Goal: Book appointment/travel/reservation

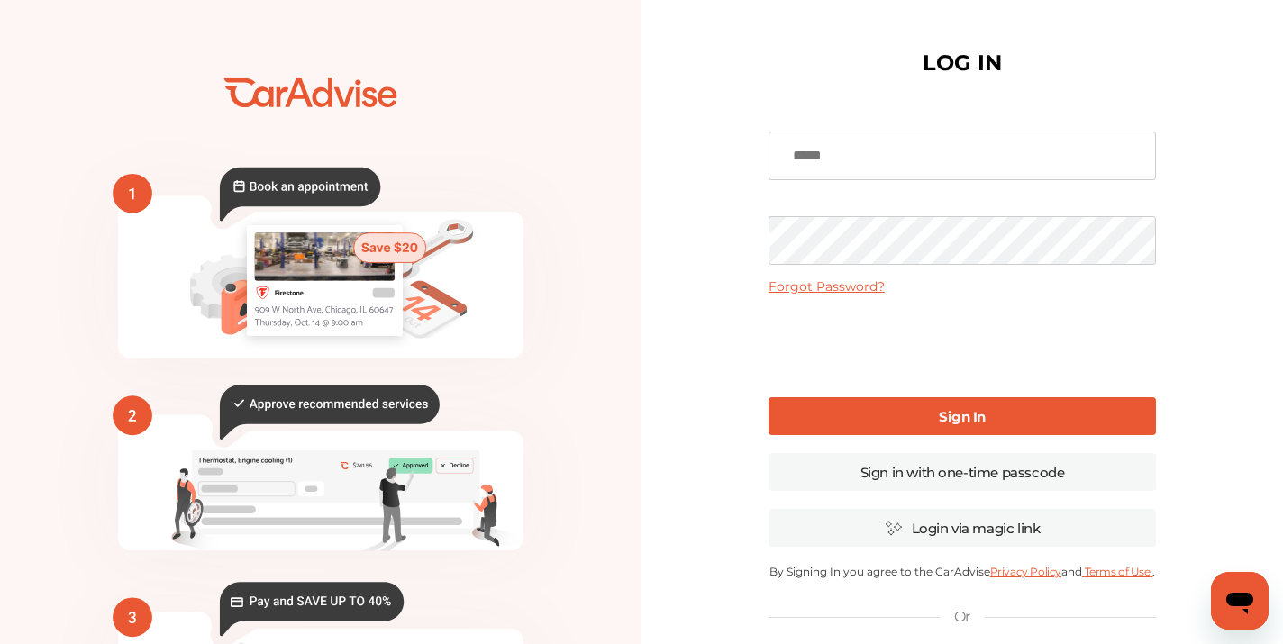
click at [944, 147] on input at bounding box center [963, 156] width 388 height 49
type input "**********"
click at [944, 431] on link "Sign In" at bounding box center [963, 416] width 388 height 38
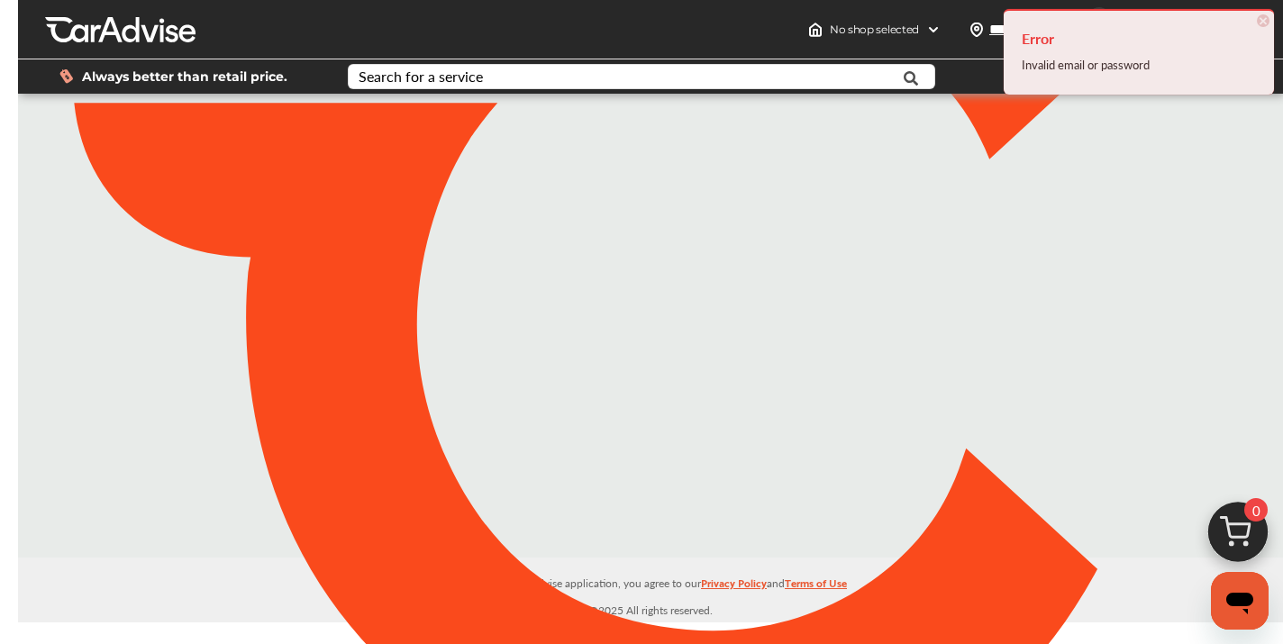
type input "*****"
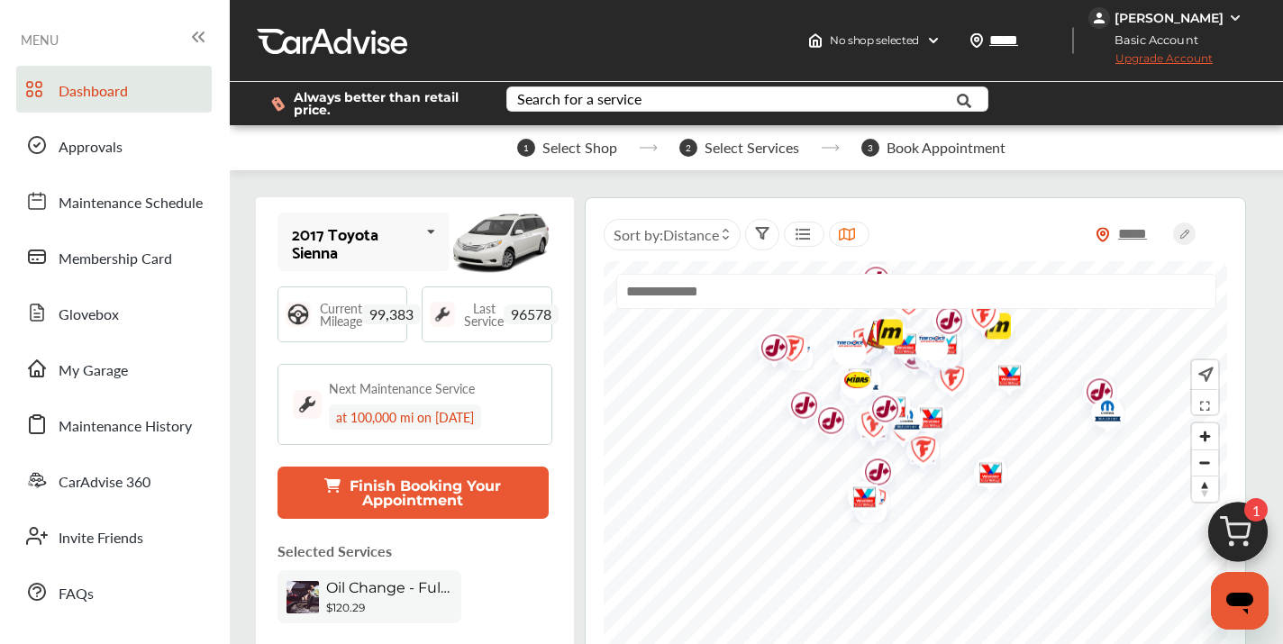
click at [1232, 532] on img at bounding box center [1238, 537] width 87 height 87
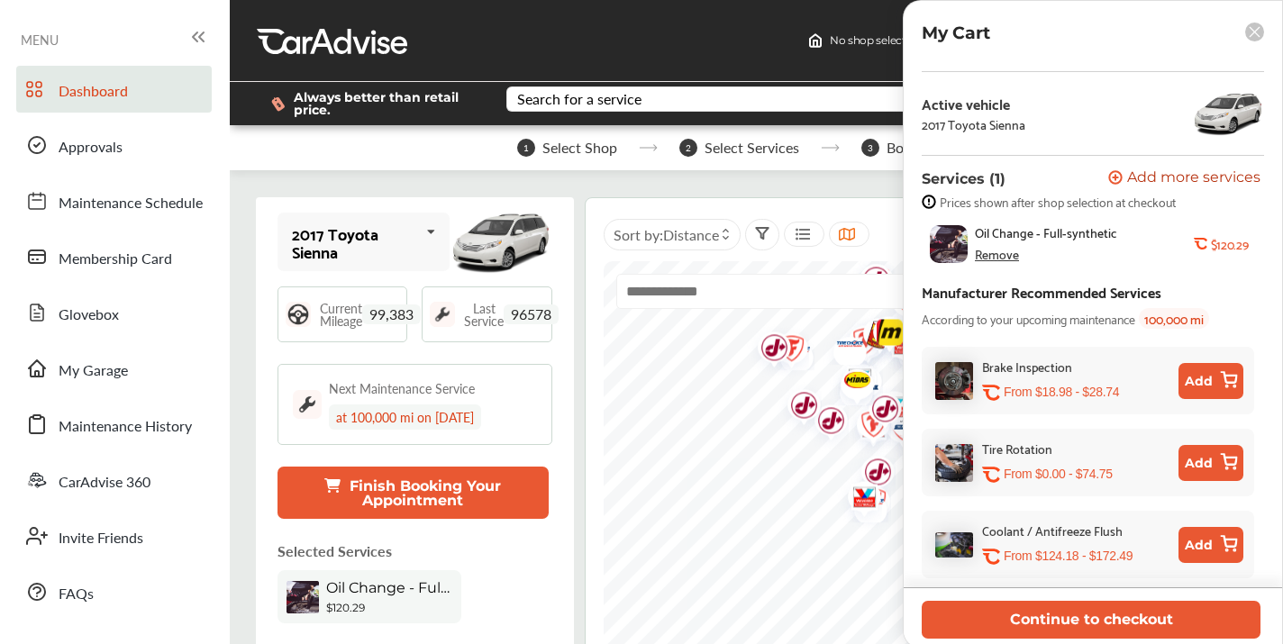
scroll to position [45, 0]
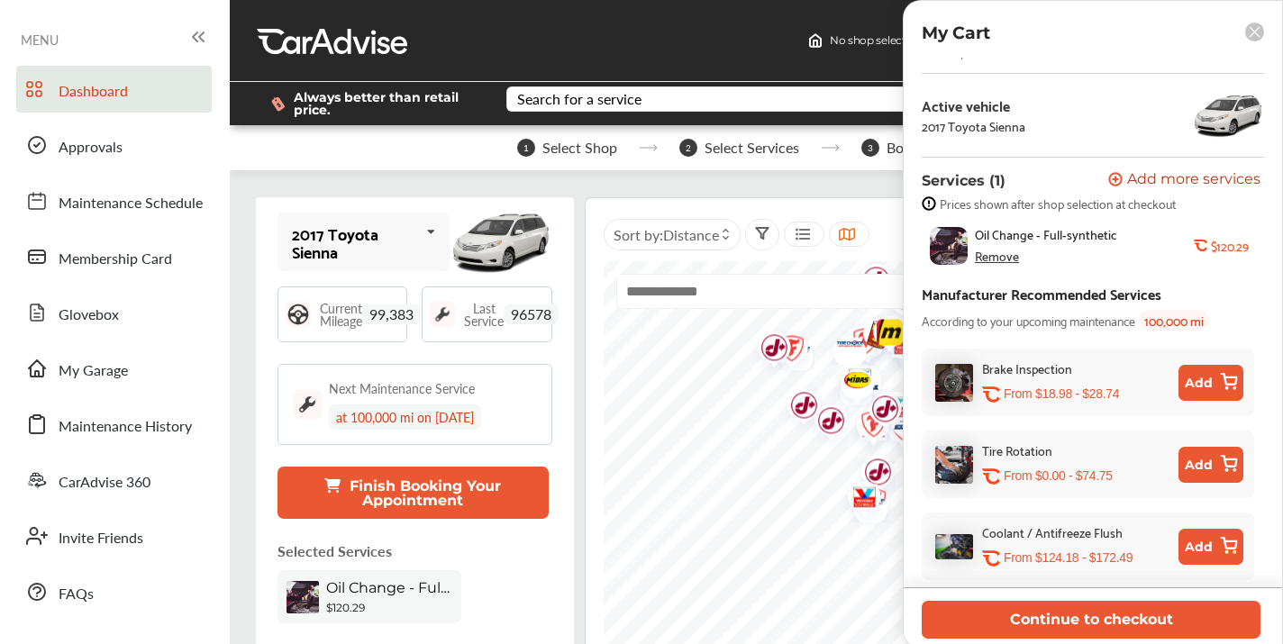
click at [1043, 230] on span "Oil Change - Full-synthetic" at bounding box center [1046, 234] width 142 height 14
click at [1164, 627] on button "Continue to checkout" at bounding box center [1091, 619] width 339 height 37
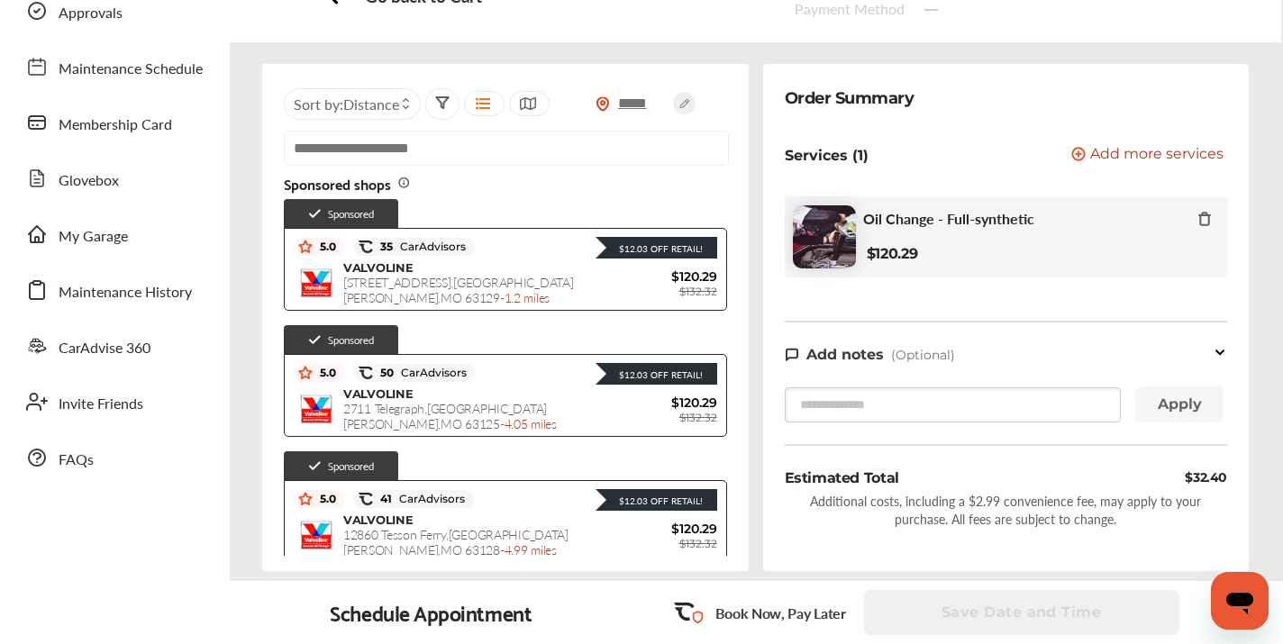
click at [424, 144] on input "text" at bounding box center [506, 148] width 445 height 35
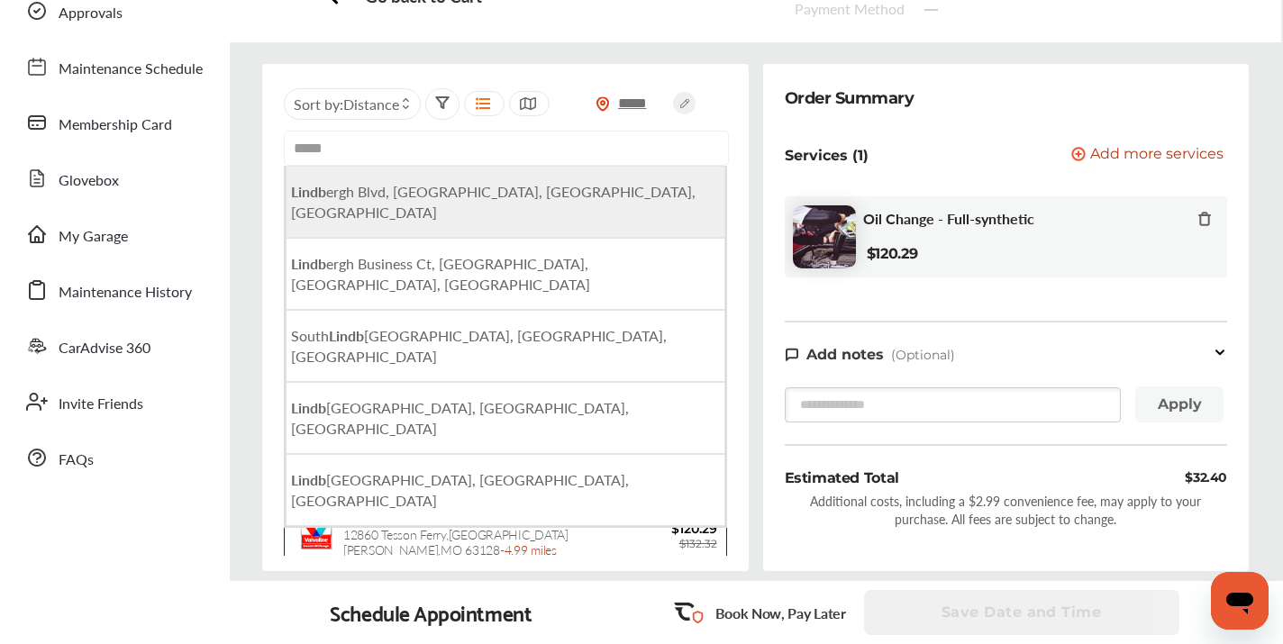
click at [394, 198] on span "Lindb ergh Blvd, [GEOGRAPHIC_DATA], [GEOGRAPHIC_DATA], [GEOGRAPHIC_DATA]" at bounding box center [493, 201] width 405 height 41
type input "**********"
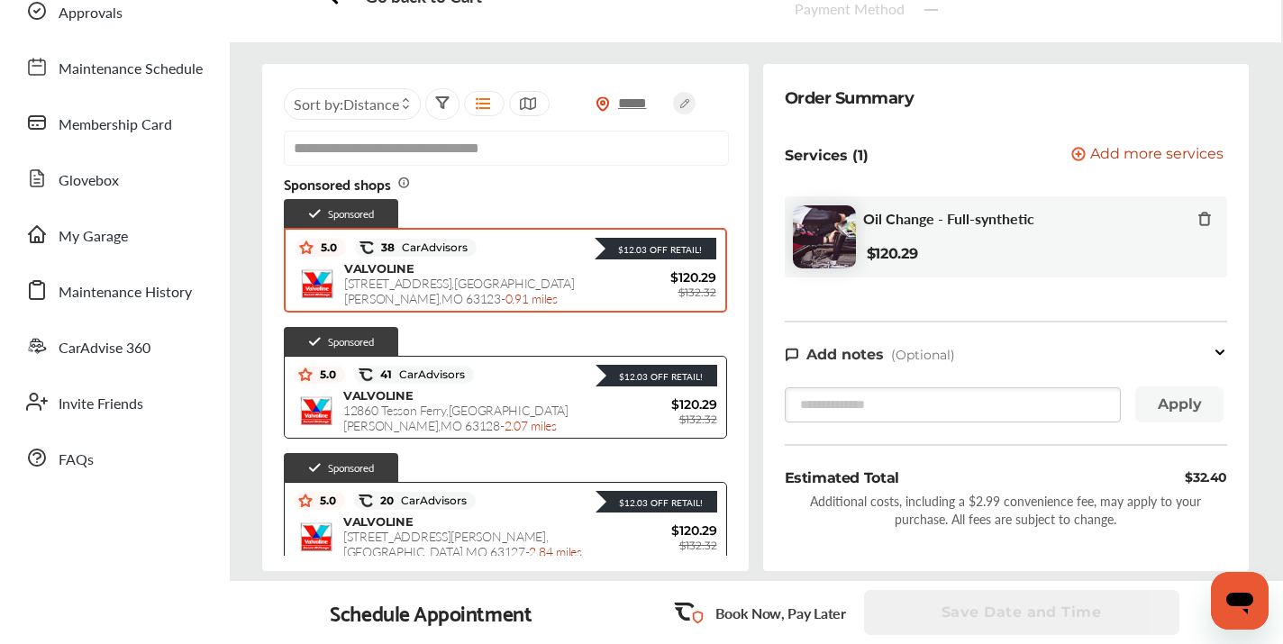
click at [464, 276] on span "[STREET_ADDRESS][PERSON_NAME] - 0.91 miles" at bounding box center [459, 290] width 231 height 33
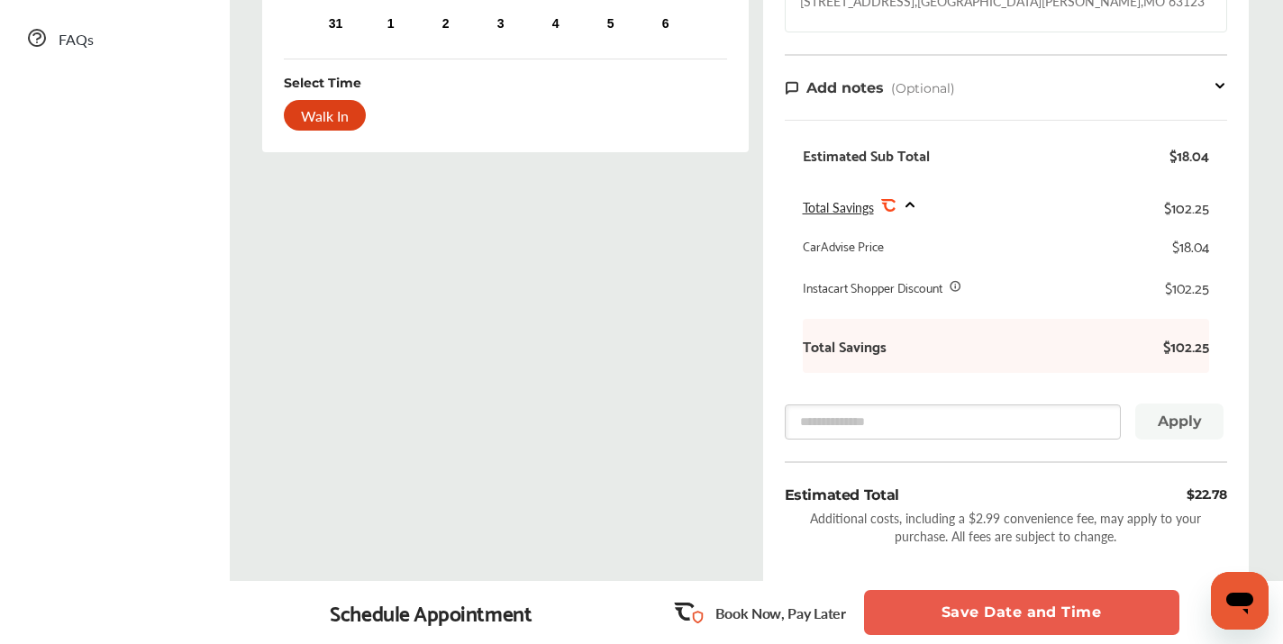
scroll to position [597, 0]
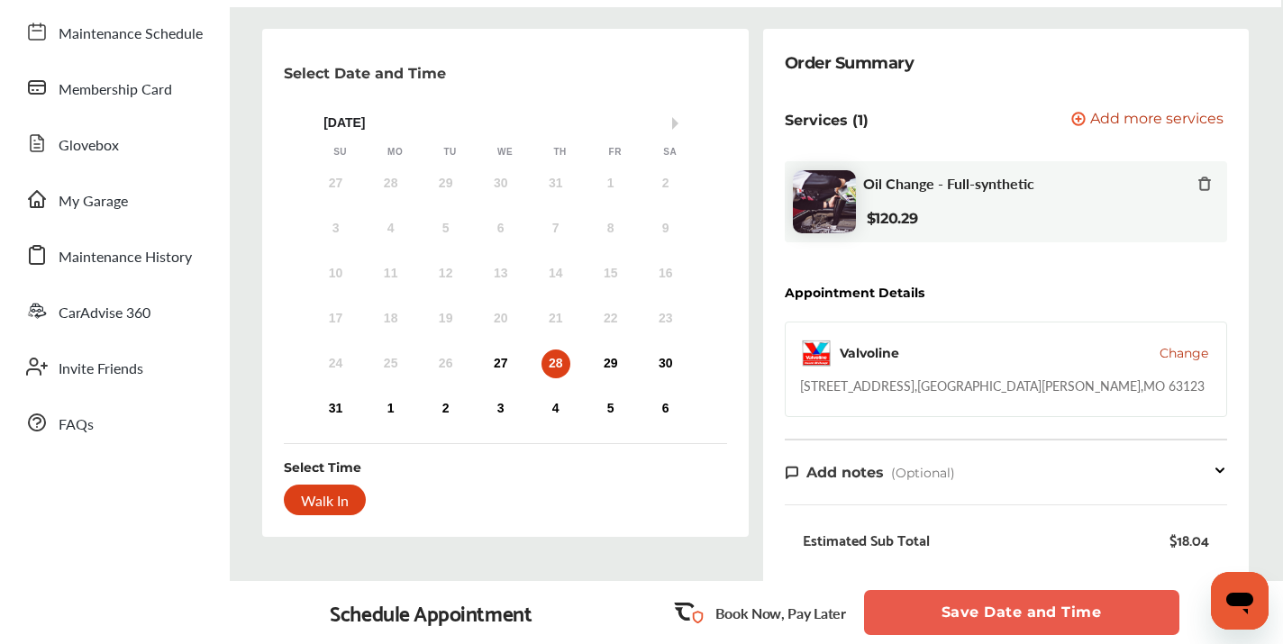
scroll to position [167, 0]
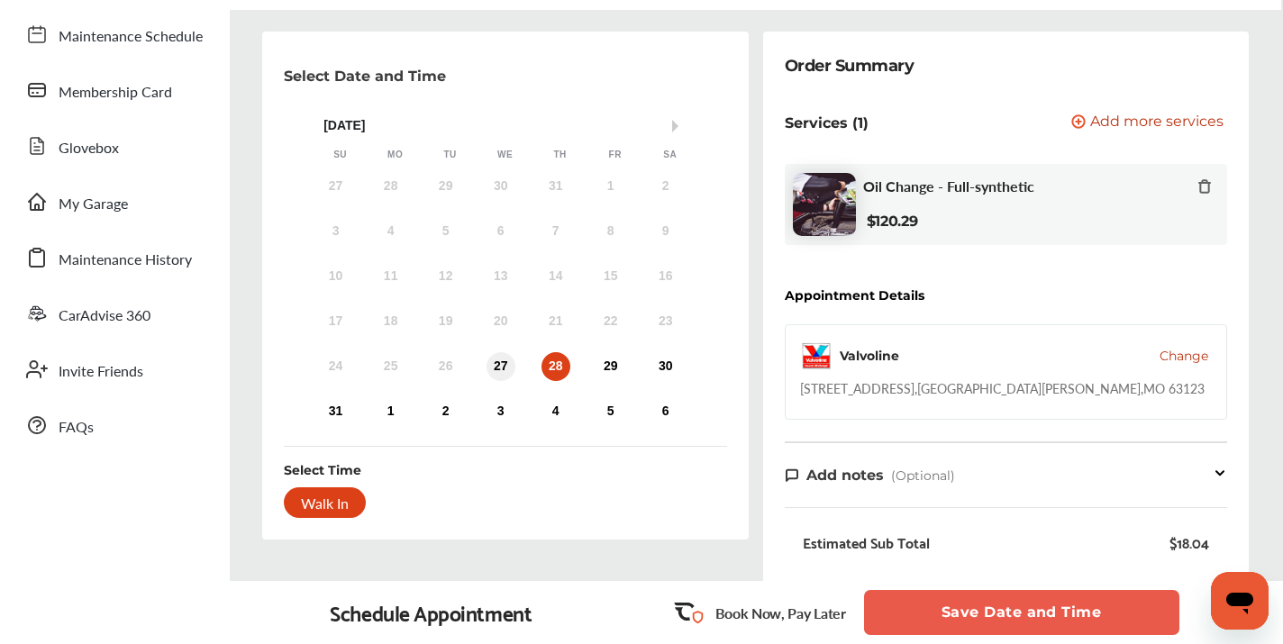
click at [500, 362] on div "27" at bounding box center [501, 366] width 29 height 29
click at [551, 369] on div "28" at bounding box center [556, 366] width 29 height 29
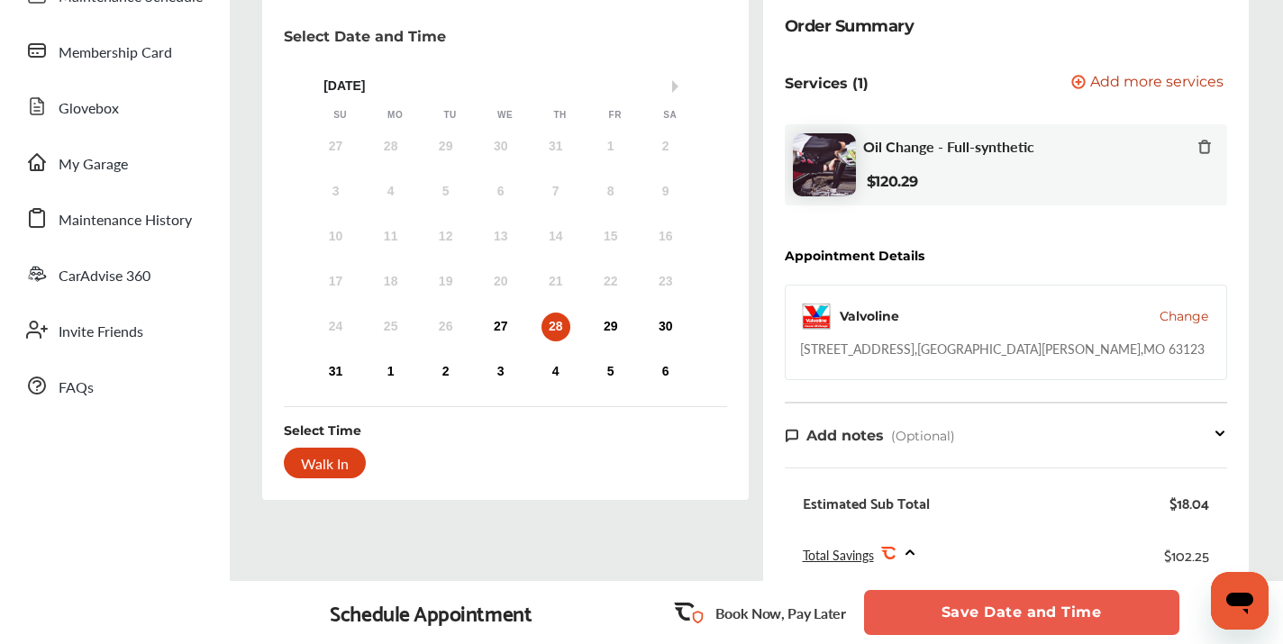
scroll to position [200, 0]
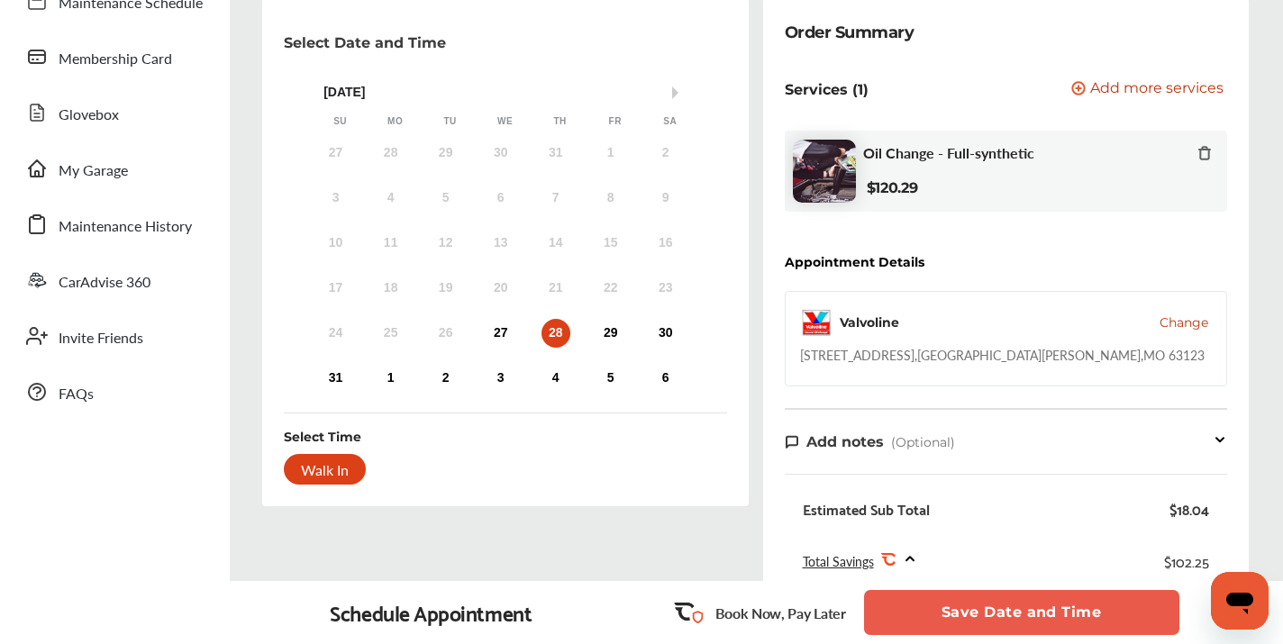
click at [313, 476] on div "Walk In" at bounding box center [325, 469] width 82 height 31
click at [336, 465] on div "Walk In" at bounding box center [325, 469] width 82 height 31
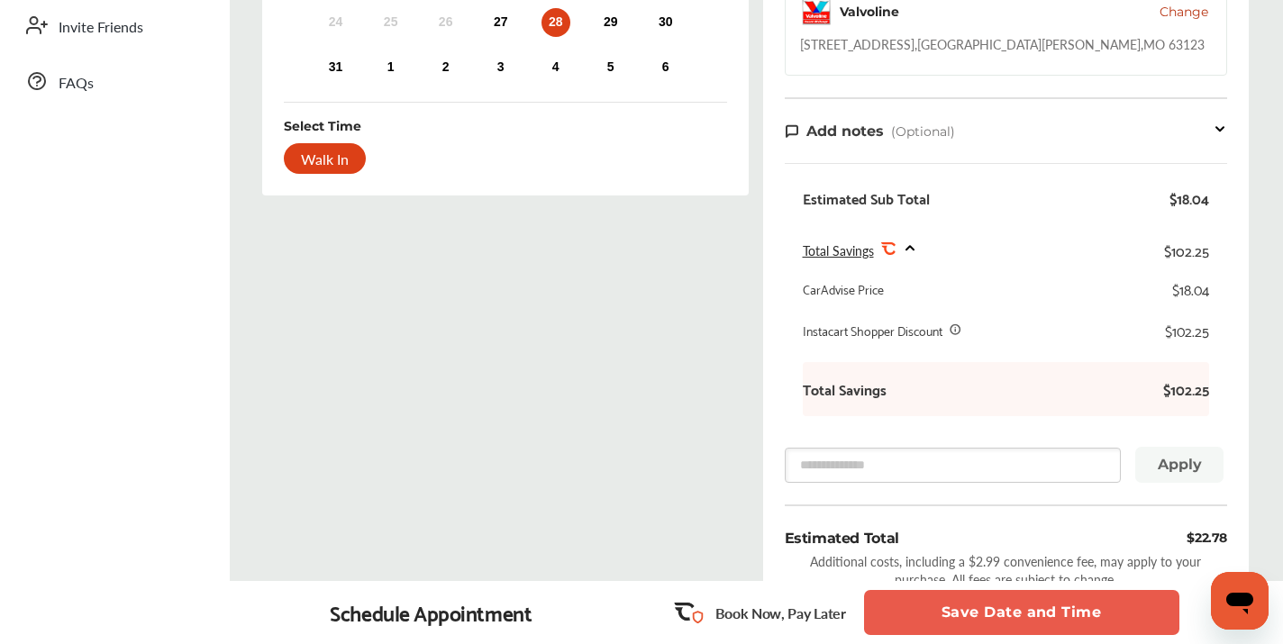
scroll to position [588, 0]
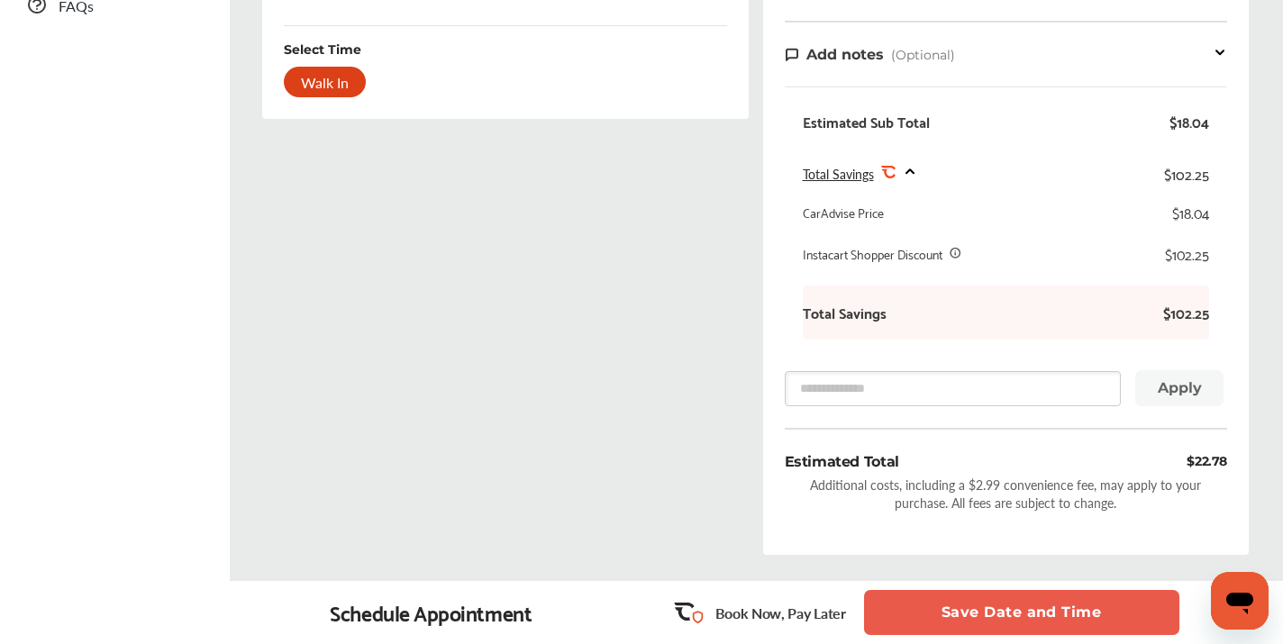
click at [959, 617] on button "Save Date and Time" at bounding box center [1021, 612] width 315 height 45
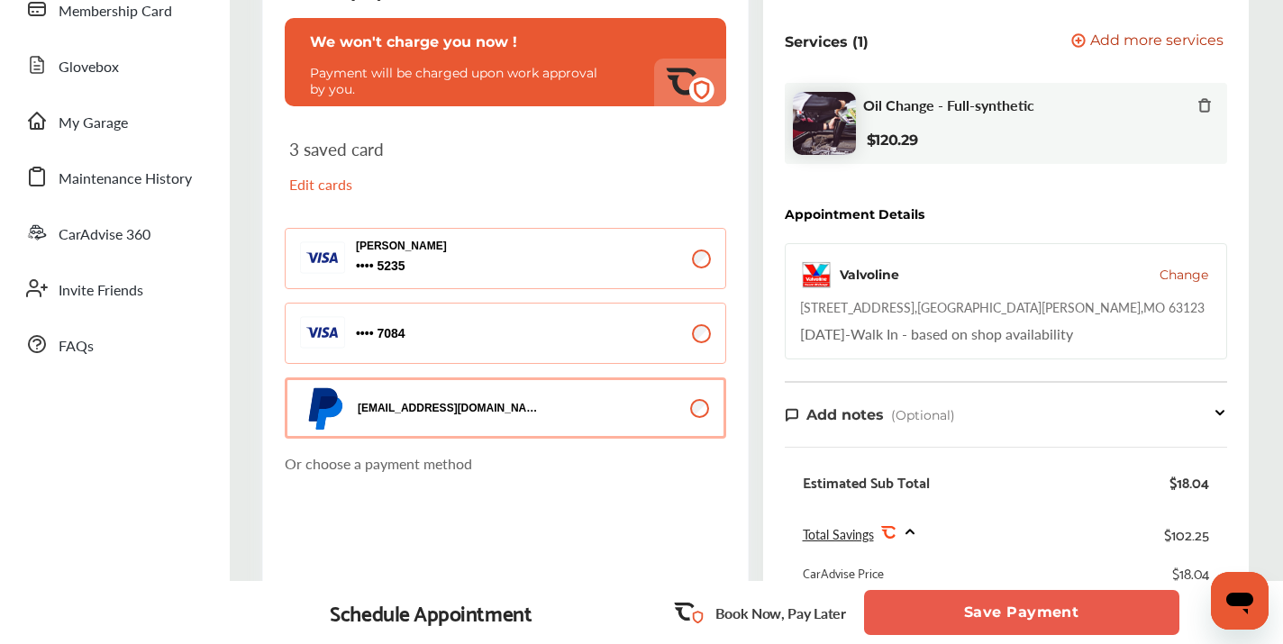
scroll to position [243, 0]
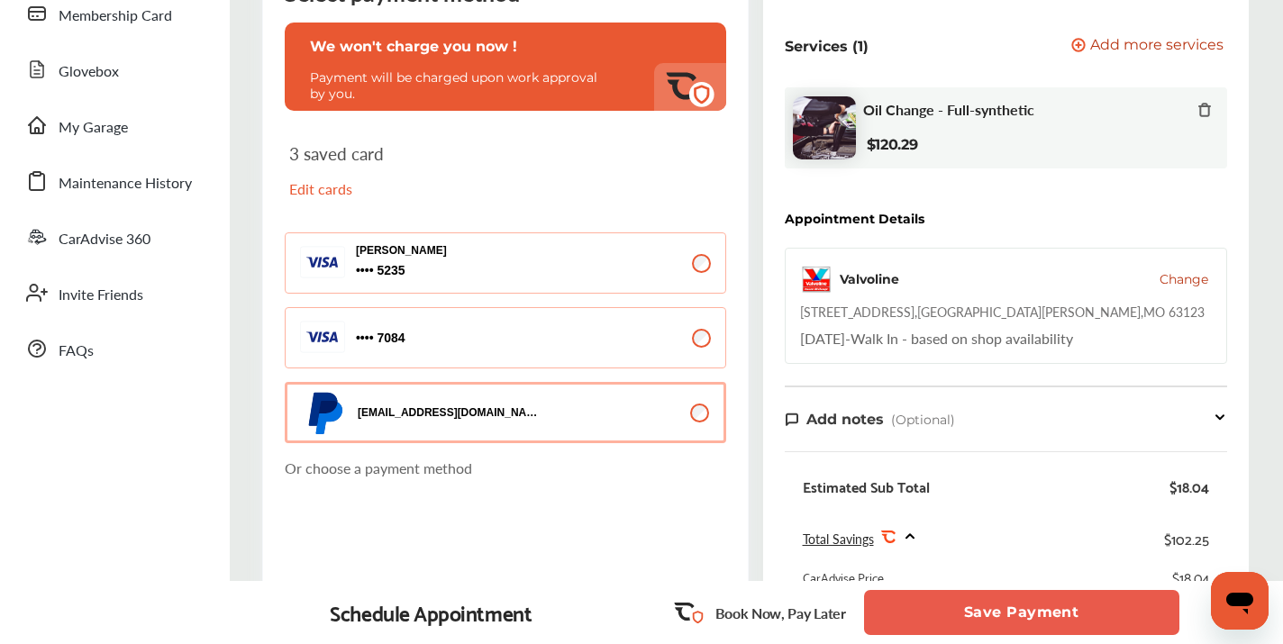
click at [553, 406] on button "[EMAIL_ADDRESS][DOMAIN_NAME]" at bounding box center [506, 412] width 442 height 61
click at [324, 185] on p "Edit cards" at bounding box center [392, 188] width 207 height 21
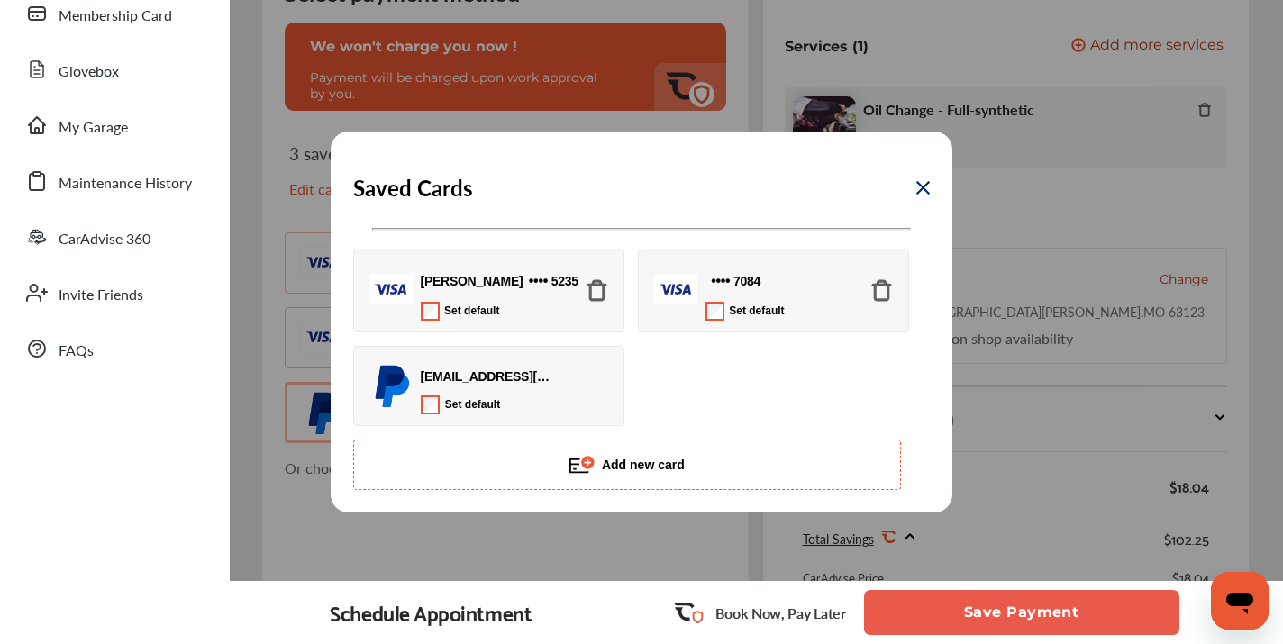
click at [592, 288] on img at bounding box center [597, 290] width 24 height 24
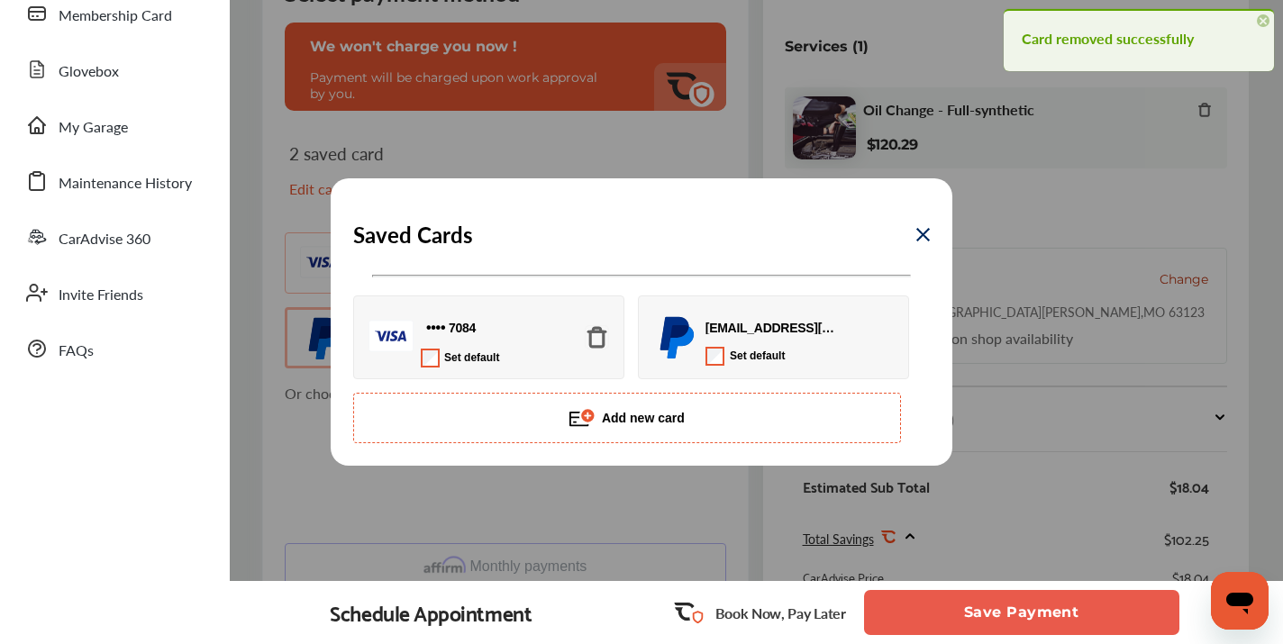
click at [598, 334] on img at bounding box center [597, 337] width 24 height 24
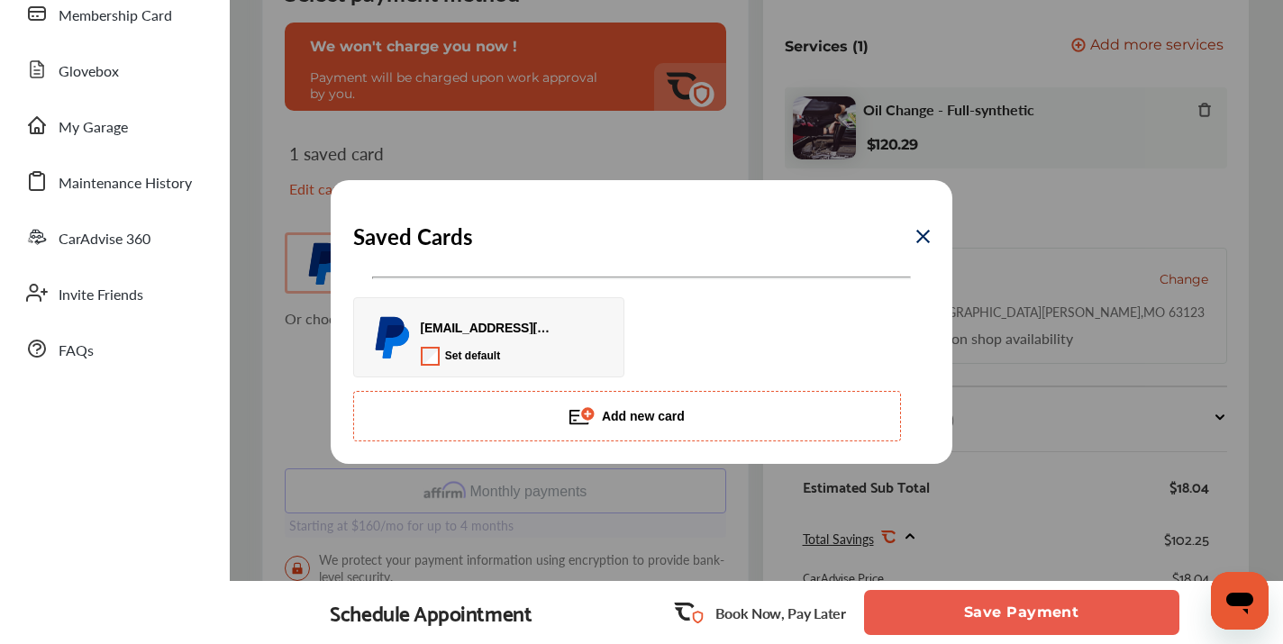
click at [921, 238] on img at bounding box center [923, 237] width 14 height 14
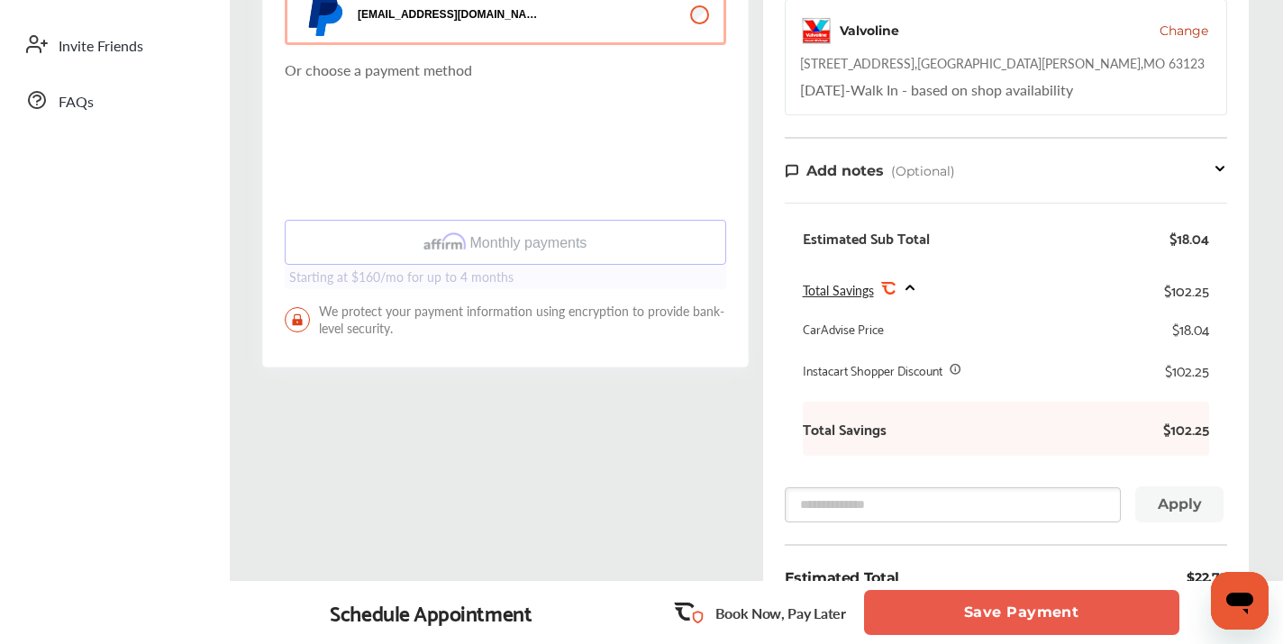
scroll to position [493, 0]
click at [916, 613] on button "Save Payment" at bounding box center [1021, 612] width 315 height 45
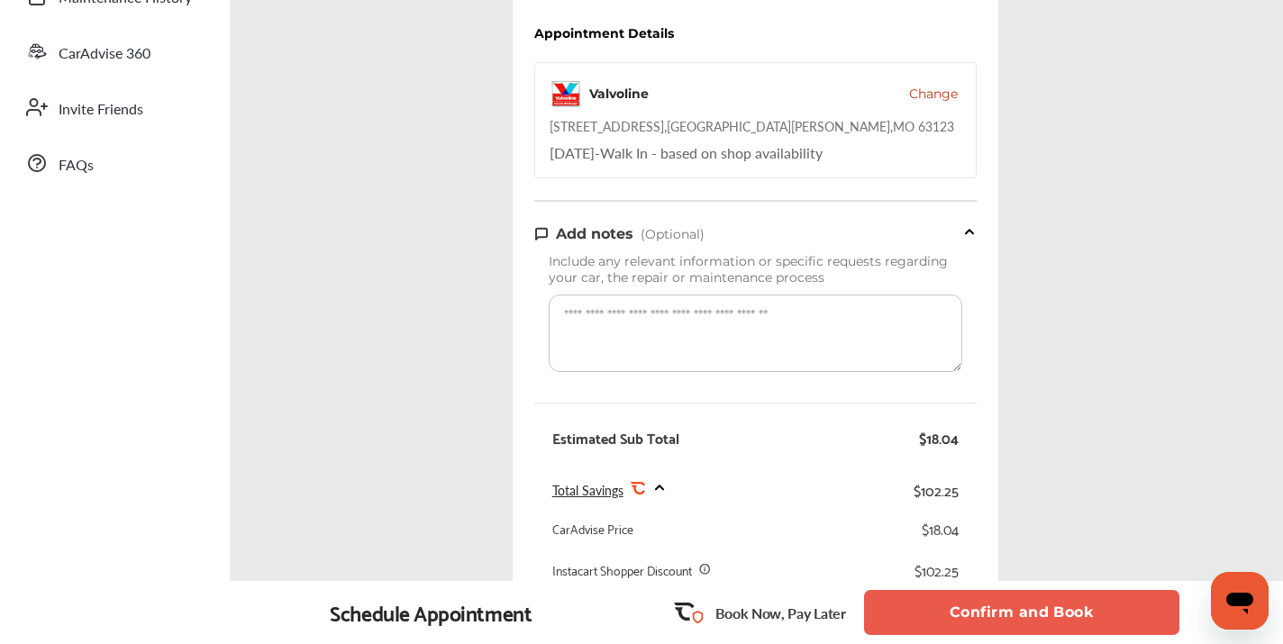
scroll to position [524, 0]
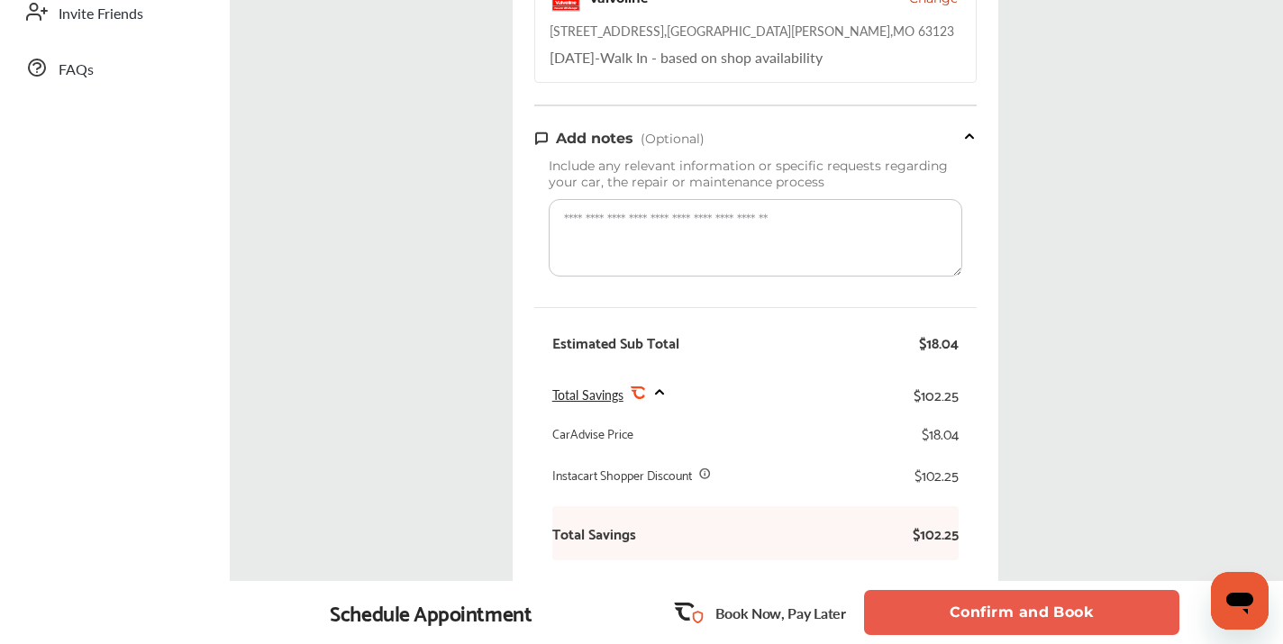
click at [928, 608] on button "Confirm and Book" at bounding box center [1021, 612] width 315 height 45
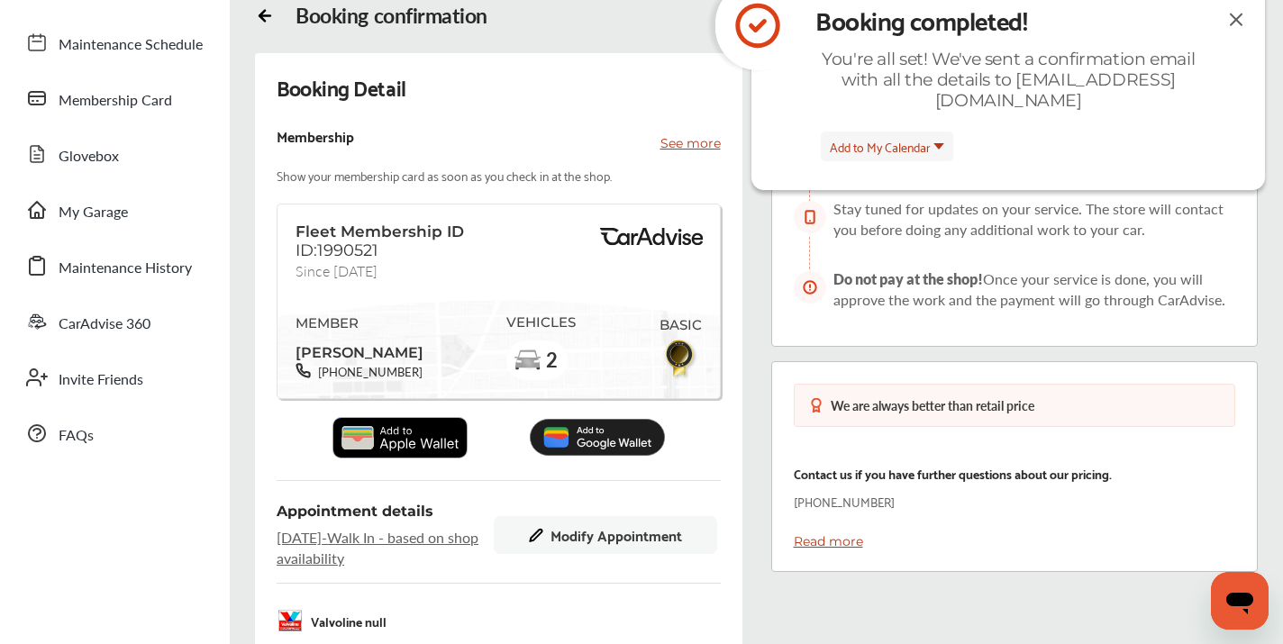
scroll to position [161, 0]
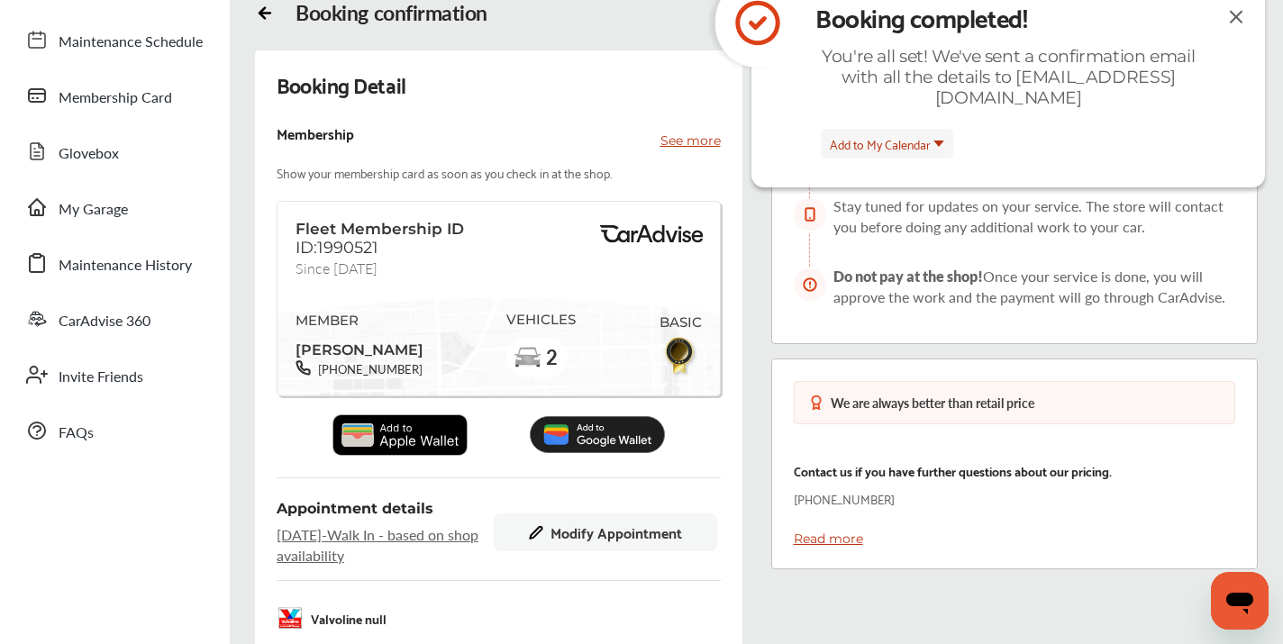
click at [425, 438] on img at bounding box center [400, 435] width 135 height 41
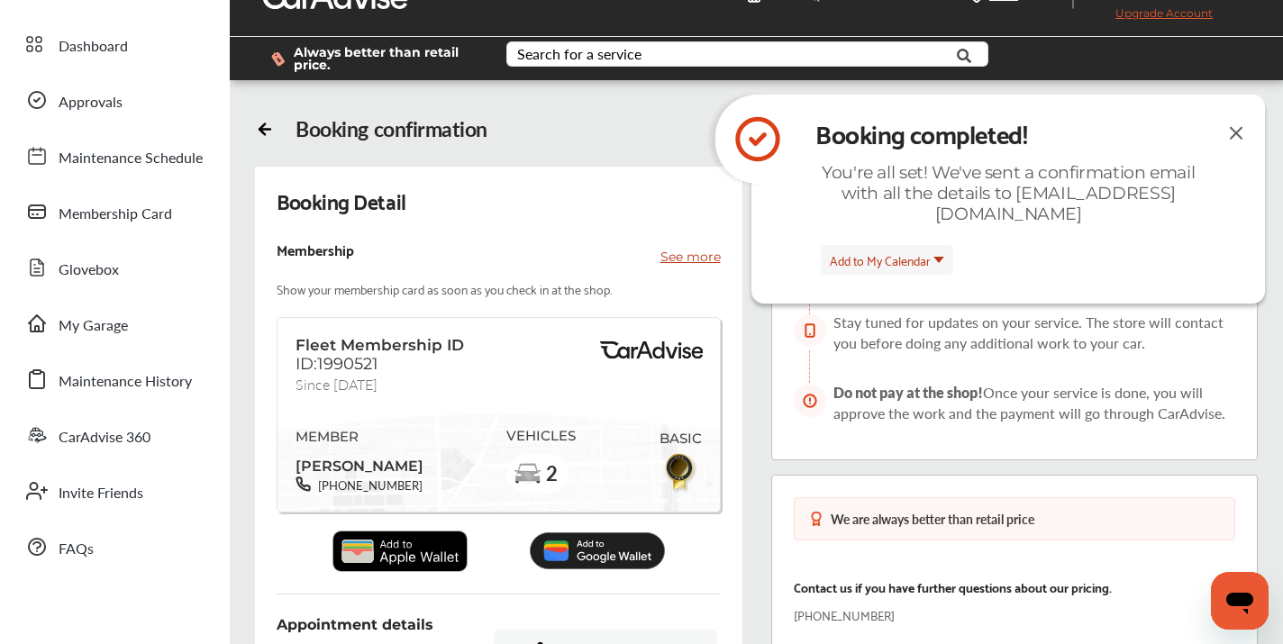
scroll to position [0, 0]
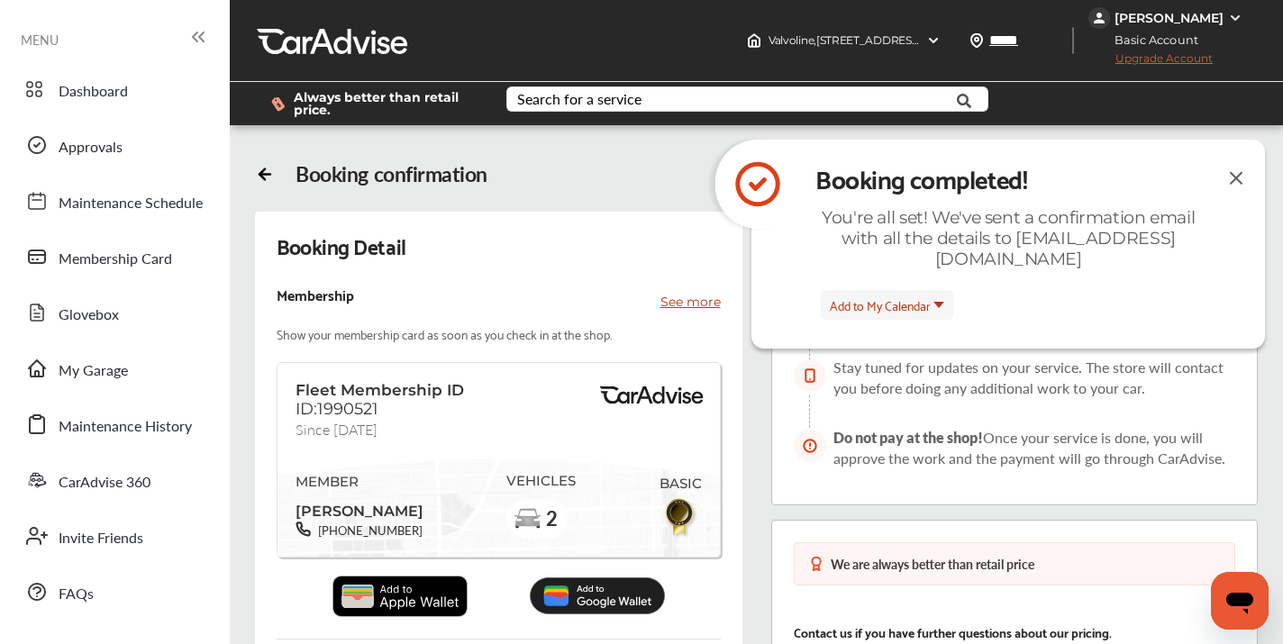
click at [1235, 180] on img at bounding box center [1237, 178] width 22 height 23
